Goal: Task Accomplishment & Management: Use online tool/utility

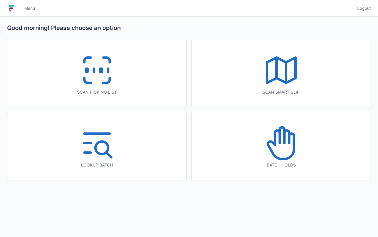
click at [291, 149] on icon at bounding box center [281, 143] width 38 height 38
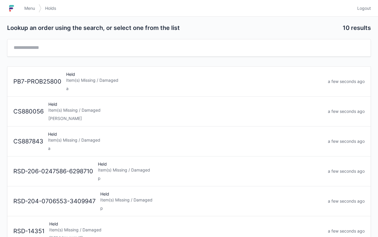
click at [171, 116] on div "lori" at bounding box center [185, 119] width 274 height 6
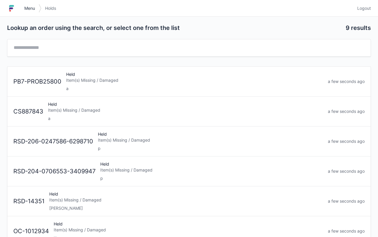
click at [28, 8] on span "Menu" at bounding box center [29, 8] width 11 height 6
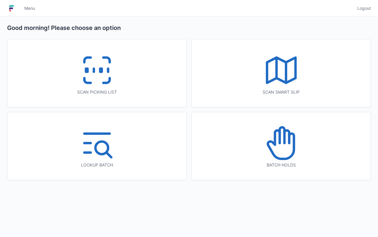
click at [115, 78] on icon at bounding box center [97, 70] width 38 height 38
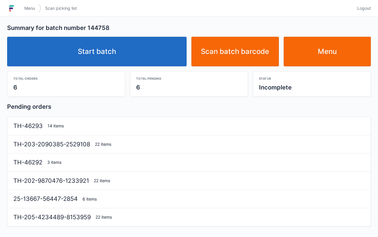
click at [141, 47] on link "Start batch" at bounding box center [96, 52] width 179 height 30
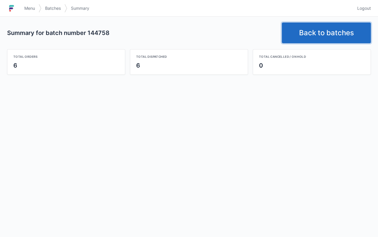
click at [322, 27] on link "Back to batches" at bounding box center [326, 33] width 89 height 21
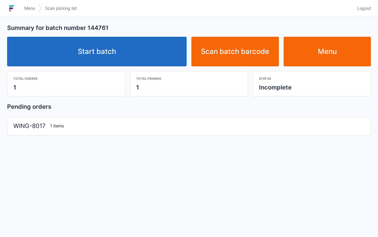
click at [149, 52] on link "Start batch" at bounding box center [96, 52] width 179 height 30
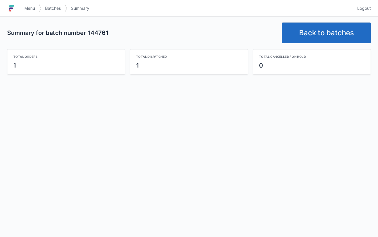
click at [313, 35] on link "Back to batches" at bounding box center [326, 33] width 89 height 21
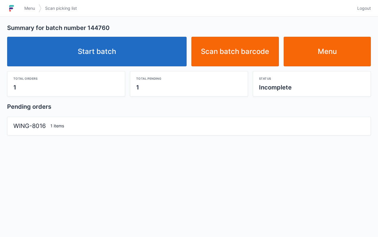
click at [148, 47] on link "Start batch" at bounding box center [96, 52] width 179 height 30
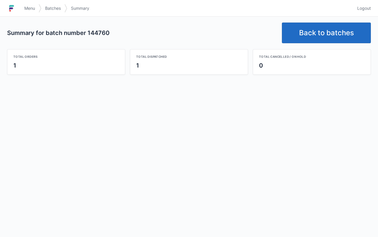
click at [316, 33] on link "Back to batches" at bounding box center [326, 33] width 89 height 21
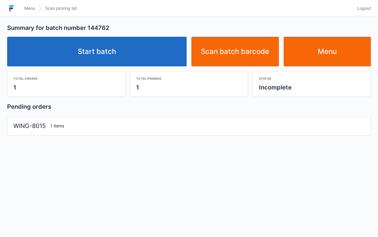
click at [138, 49] on link "Start batch" at bounding box center [96, 52] width 179 height 30
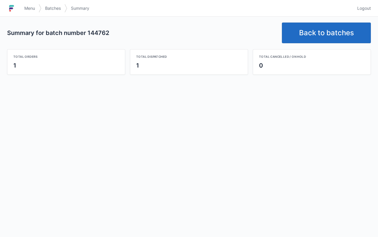
click at [305, 35] on link "Back to batches" at bounding box center [326, 33] width 89 height 21
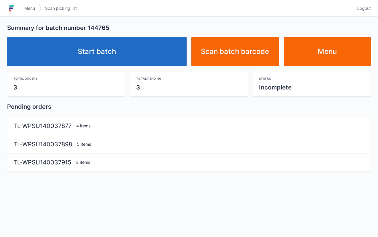
click at [148, 55] on link "Start batch" at bounding box center [96, 52] width 179 height 30
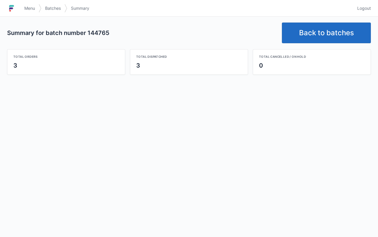
click at [322, 29] on link "Back to batches" at bounding box center [326, 33] width 89 height 21
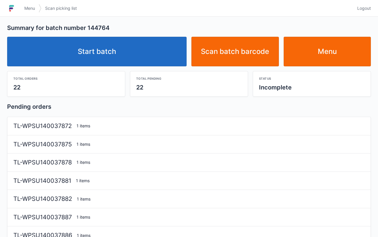
click at [149, 50] on link "Start batch" at bounding box center [96, 52] width 179 height 30
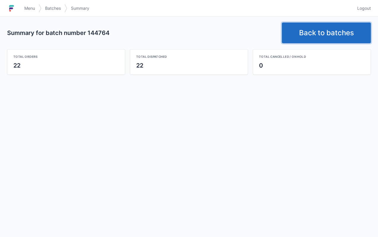
click at [323, 33] on link "Back to batches" at bounding box center [326, 33] width 89 height 21
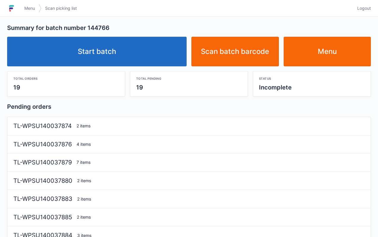
click at [160, 52] on link "Start batch" at bounding box center [96, 52] width 179 height 30
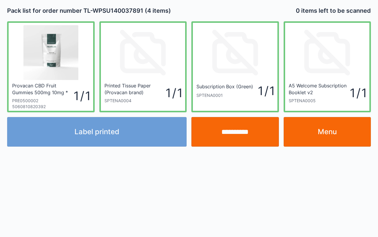
click at [336, 135] on link "Menu" at bounding box center [326, 132] width 87 height 30
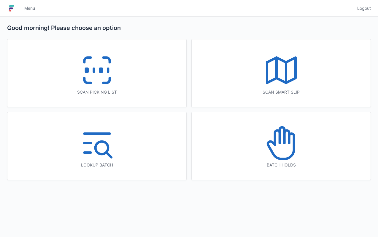
click at [138, 87] on div "Scan picking list" at bounding box center [96, 73] width 179 height 68
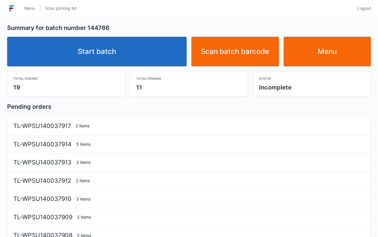
click at [154, 55] on link "Start batch" at bounding box center [96, 52] width 179 height 30
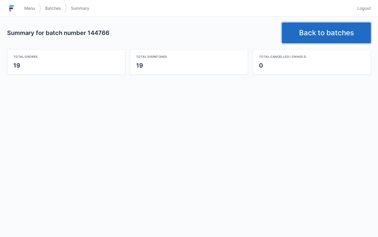
click at [331, 31] on link "Back to batches" at bounding box center [326, 33] width 89 height 21
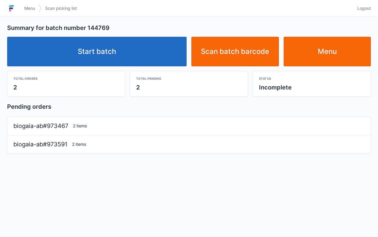
click at [149, 45] on link "Start batch" at bounding box center [96, 52] width 179 height 30
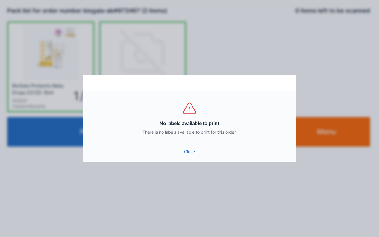
click at [188, 154] on link "Close" at bounding box center [189, 151] width 203 height 11
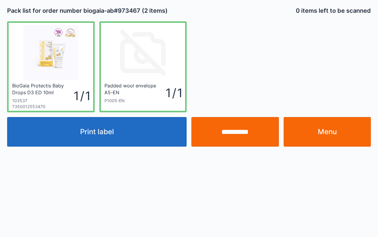
click at [337, 136] on link "Menu" at bounding box center [326, 132] width 87 height 30
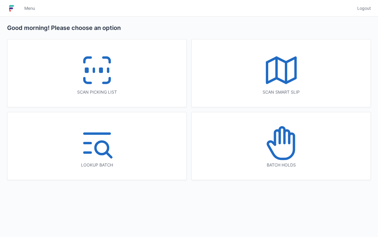
click at [114, 85] on icon at bounding box center [97, 70] width 38 height 38
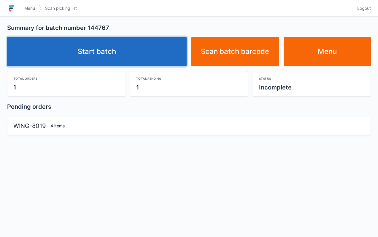
click at [168, 50] on link "Start batch" at bounding box center [96, 52] width 179 height 30
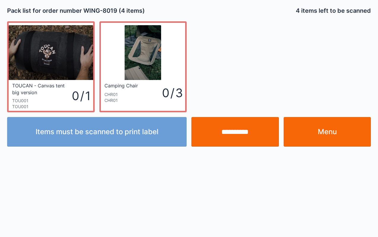
click at [347, 134] on link "Menu" at bounding box center [326, 132] width 87 height 30
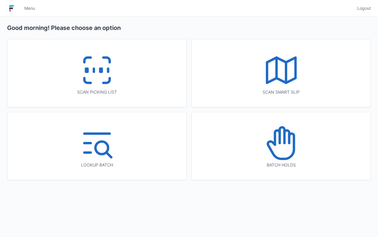
click at [143, 87] on div "Scan picking list" at bounding box center [96, 73] width 179 height 68
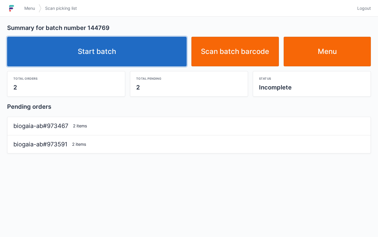
click at [153, 53] on link "Start batch" at bounding box center [96, 52] width 179 height 30
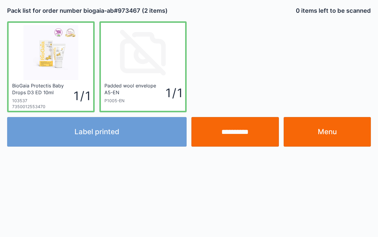
click at [349, 133] on link "Menu" at bounding box center [326, 132] width 87 height 30
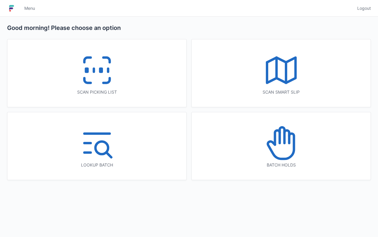
click at [138, 90] on div "Scan picking list" at bounding box center [96, 92] width 155 height 6
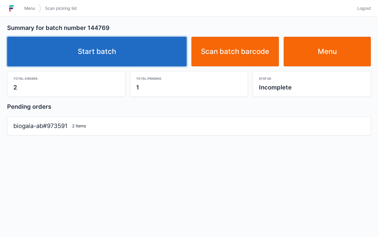
click at [159, 56] on link "Start batch" at bounding box center [96, 52] width 179 height 30
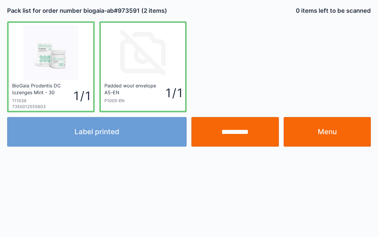
click at [333, 123] on link "Menu" at bounding box center [326, 132] width 87 height 30
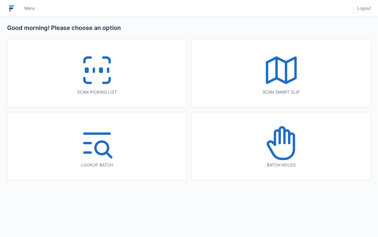
click at [107, 77] on icon at bounding box center [97, 70] width 38 height 38
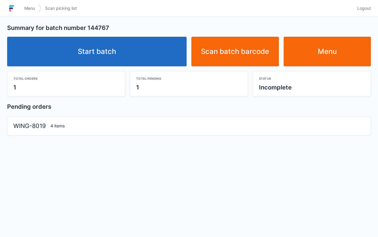
click at [147, 66] on link "Start batch" at bounding box center [96, 52] width 179 height 30
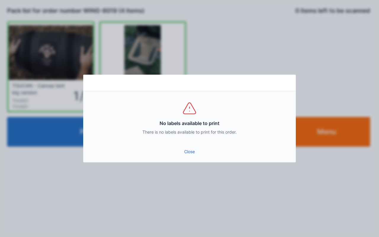
click at [192, 155] on link "Close" at bounding box center [189, 151] width 203 height 11
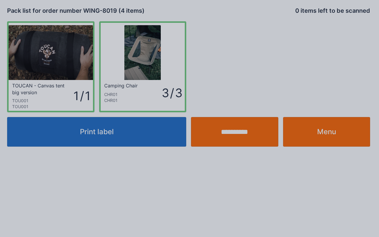
click at [328, 136] on div at bounding box center [189, 118] width 379 height 237
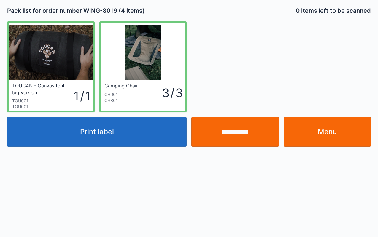
click at [349, 133] on link "Menu" at bounding box center [326, 132] width 87 height 30
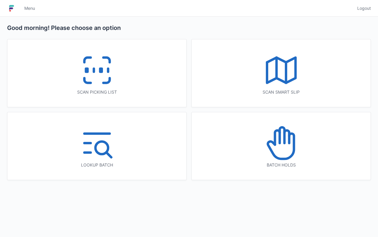
click at [114, 70] on icon at bounding box center [97, 70] width 38 height 38
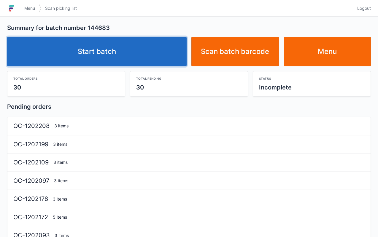
click at [141, 56] on link "Start batch" at bounding box center [96, 52] width 179 height 30
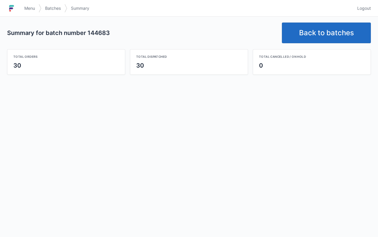
click at [325, 31] on link "Back to batches" at bounding box center [326, 33] width 89 height 21
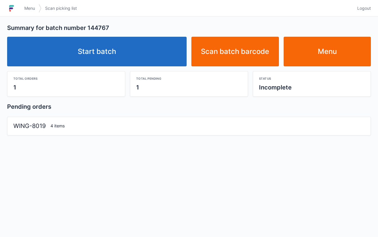
click at [151, 53] on link "Start batch" at bounding box center [96, 52] width 179 height 30
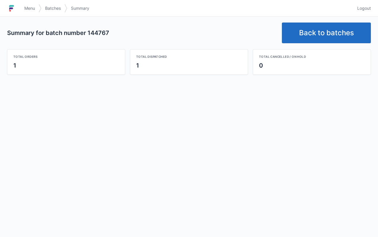
click at [305, 30] on link "Back to batches" at bounding box center [326, 33] width 89 height 21
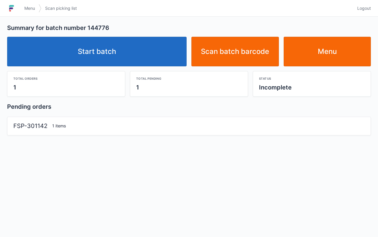
click at [126, 50] on link "Start batch" at bounding box center [96, 52] width 179 height 30
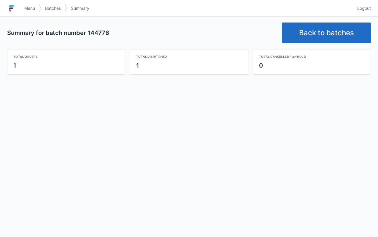
click at [321, 36] on link "Back to batches" at bounding box center [326, 33] width 89 height 21
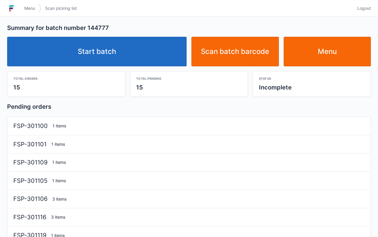
click at [158, 58] on link "Start batch" at bounding box center [96, 52] width 179 height 30
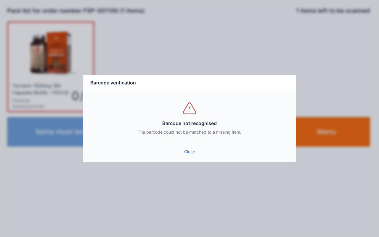
click at [188, 147] on link "Close" at bounding box center [189, 151] width 203 height 11
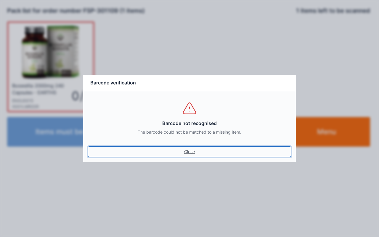
click at [194, 154] on link "Close" at bounding box center [189, 151] width 203 height 11
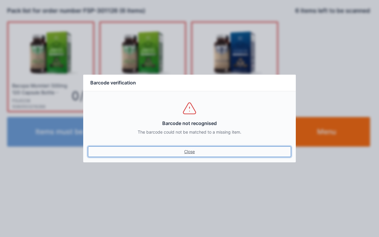
click at [191, 152] on link "Close" at bounding box center [189, 151] width 203 height 11
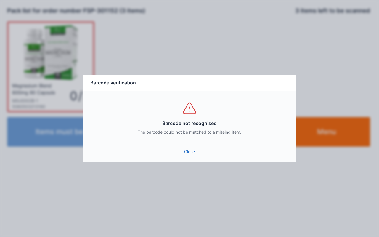
click at [194, 147] on link "Close" at bounding box center [189, 151] width 203 height 11
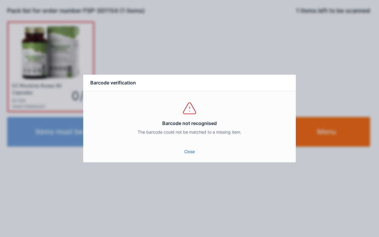
click at [193, 154] on link "Close" at bounding box center [189, 151] width 203 height 11
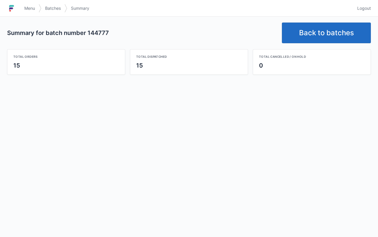
click at [324, 35] on link "Back to batches" at bounding box center [326, 33] width 89 height 21
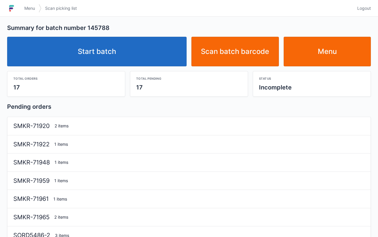
click at [157, 42] on link "Start batch" at bounding box center [96, 52] width 179 height 30
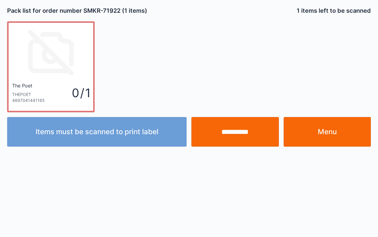
click at [333, 128] on link "Menu" at bounding box center [326, 132] width 87 height 30
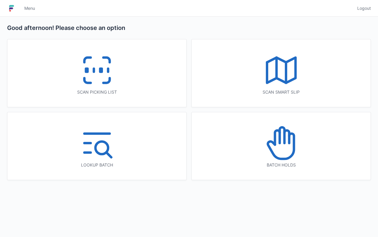
click at [131, 79] on div "Scan picking list" at bounding box center [96, 73] width 179 height 68
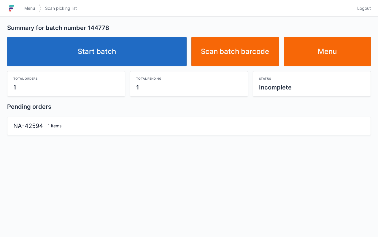
click at [165, 48] on link "Start batch" at bounding box center [96, 52] width 179 height 30
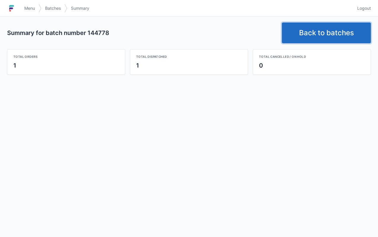
click at [320, 31] on link "Back to batches" at bounding box center [326, 33] width 89 height 21
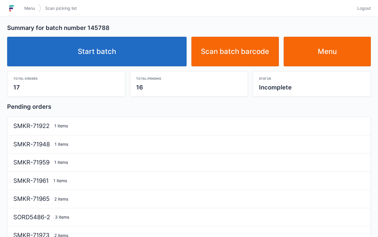
click at [160, 62] on link "Start batch" at bounding box center [96, 52] width 179 height 30
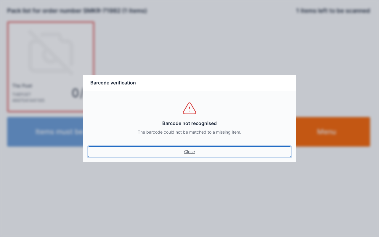
click at [196, 155] on link "Close" at bounding box center [189, 151] width 203 height 11
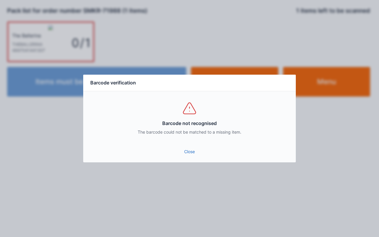
click at [193, 149] on link "Close" at bounding box center [189, 151] width 203 height 11
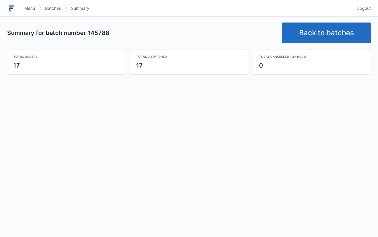
click at [314, 37] on link "Back to batches" at bounding box center [326, 33] width 89 height 21
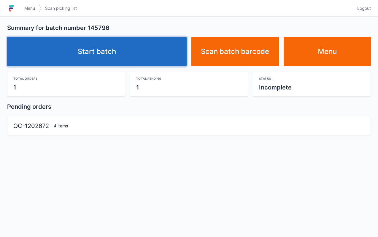
click at [153, 49] on link "Start batch" at bounding box center [96, 52] width 179 height 30
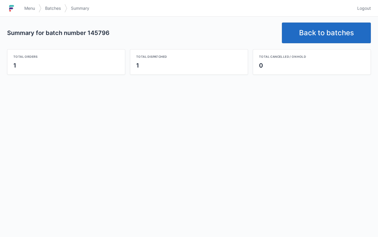
click at [325, 26] on link "Back to batches" at bounding box center [326, 33] width 89 height 21
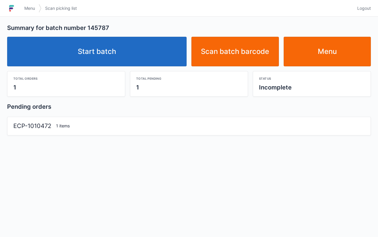
click at [149, 52] on link "Start batch" at bounding box center [96, 52] width 179 height 30
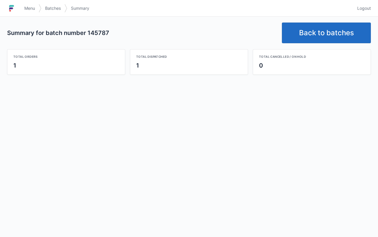
click at [329, 31] on link "Back to batches" at bounding box center [326, 33] width 89 height 21
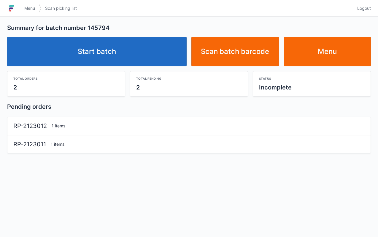
click at [141, 53] on link "Start batch" at bounding box center [96, 52] width 179 height 30
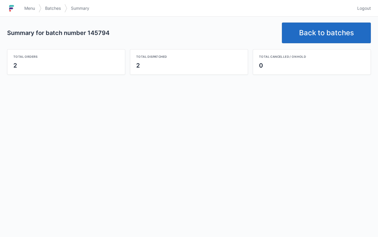
click at [325, 23] on link "Back to batches" at bounding box center [326, 33] width 89 height 21
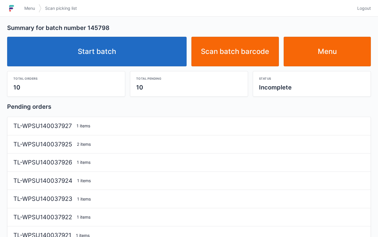
click at [153, 53] on link "Start batch" at bounding box center [96, 52] width 179 height 30
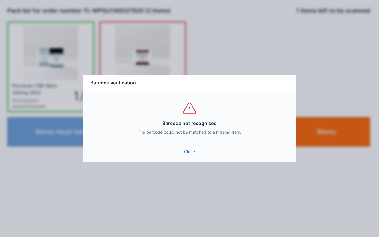
click at [197, 151] on link "Close" at bounding box center [189, 151] width 203 height 11
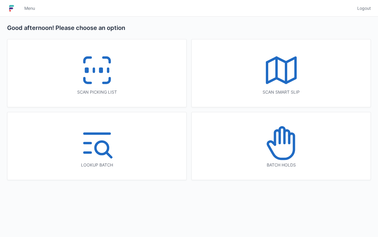
click at [115, 87] on icon at bounding box center [97, 70] width 38 height 38
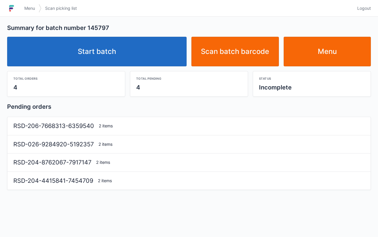
click at [136, 50] on link "Start batch" at bounding box center [96, 52] width 179 height 30
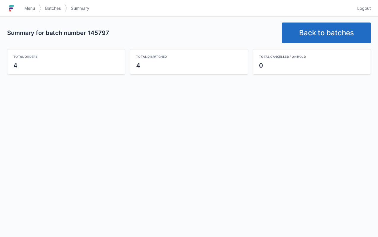
click at [316, 37] on link "Back to batches" at bounding box center [326, 33] width 89 height 21
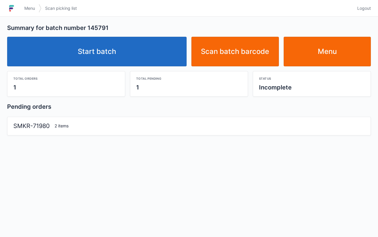
click at [150, 44] on link "Start batch" at bounding box center [96, 52] width 179 height 30
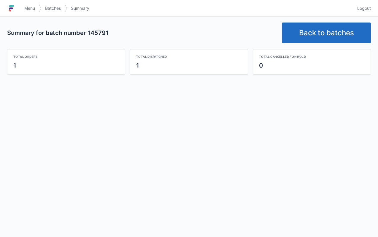
click at [333, 28] on link "Back to batches" at bounding box center [326, 33] width 89 height 21
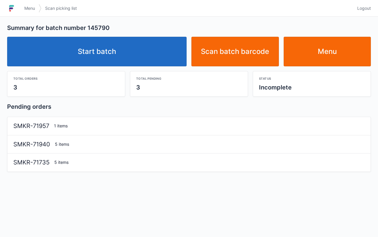
click at [115, 50] on link "Start batch" at bounding box center [96, 52] width 179 height 30
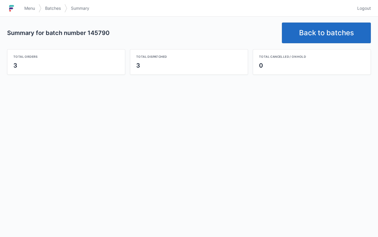
click at [315, 27] on link "Back to batches" at bounding box center [326, 33] width 89 height 21
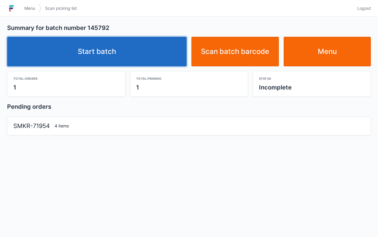
click at [144, 45] on link "Start batch" at bounding box center [96, 52] width 179 height 30
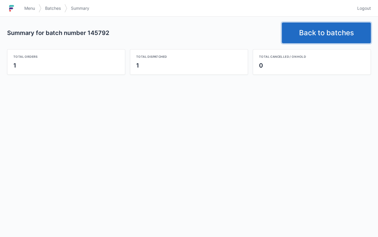
click at [312, 25] on link "Back to batches" at bounding box center [326, 33] width 89 height 21
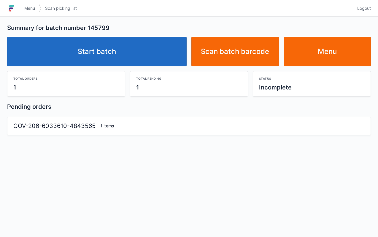
click at [167, 46] on link "Start batch" at bounding box center [96, 52] width 179 height 30
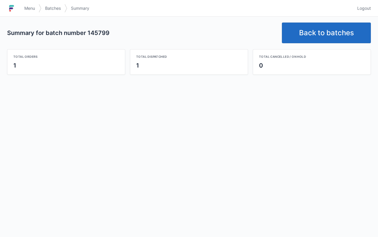
click at [323, 37] on link "Back to batches" at bounding box center [326, 33] width 89 height 21
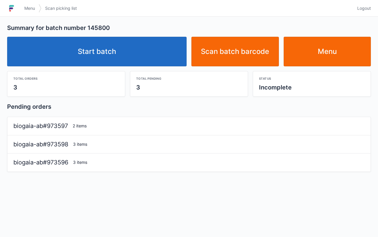
click at [132, 52] on link "Start batch" at bounding box center [96, 52] width 179 height 30
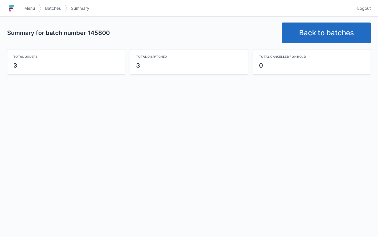
click at [320, 39] on link "Back to batches" at bounding box center [326, 33] width 89 height 21
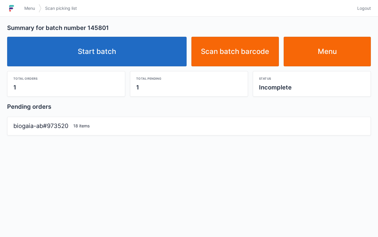
click at [159, 53] on link "Start batch" at bounding box center [96, 52] width 179 height 30
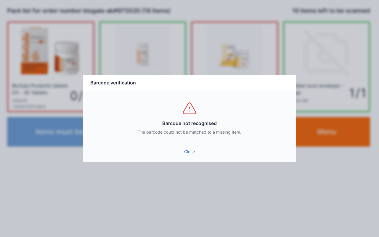
click at [192, 149] on link "Close" at bounding box center [189, 151] width 203 height 11
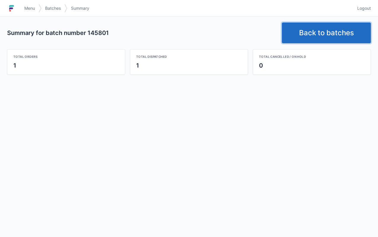
click at [328, 31] on link "Back to batches" at bounding box center [326, 33] width 89 height 21
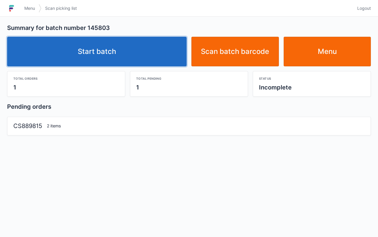
click at [161, 52] on link "Start batch" at bounding box center [96, 52] width 179 height 30
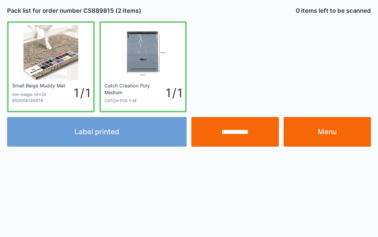
click at [337, 138] on link "Menu" at bounding box center [326, 132] width 87 height 30
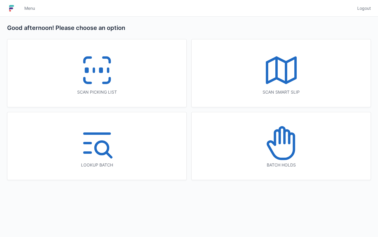
click at [95, 77] on icon at bounding box center [97, 70] width 38 height 38
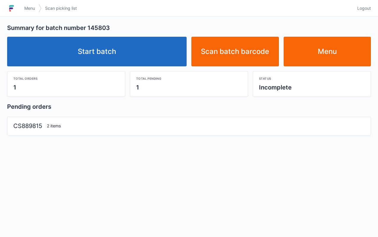
click at [154, 61] on link "Start batch" at bounding box center [96, 52] width 179 height 30
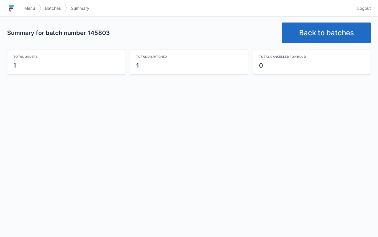
click at [318, 27] on link "Back to batches" at bounding box center [326, 33] width 89 height 21
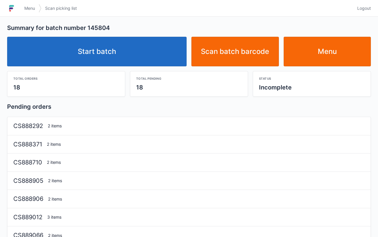
click at [150, 52] on link "Start batch" at bounding box center [96, 52] width 179 height 30
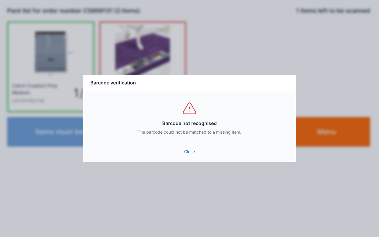
click at [196, 148] on link "Close" at bounding box center [189, 151] width 203 height 11
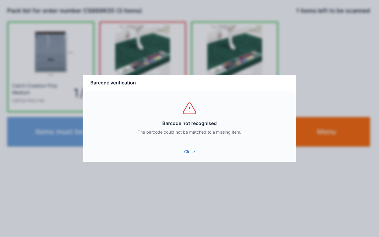
click at [192, 154] on link "Close" at bounding box center [189, 151] width 203 height 11
